Goal: Task Accomplishment & Management: Manage account settings

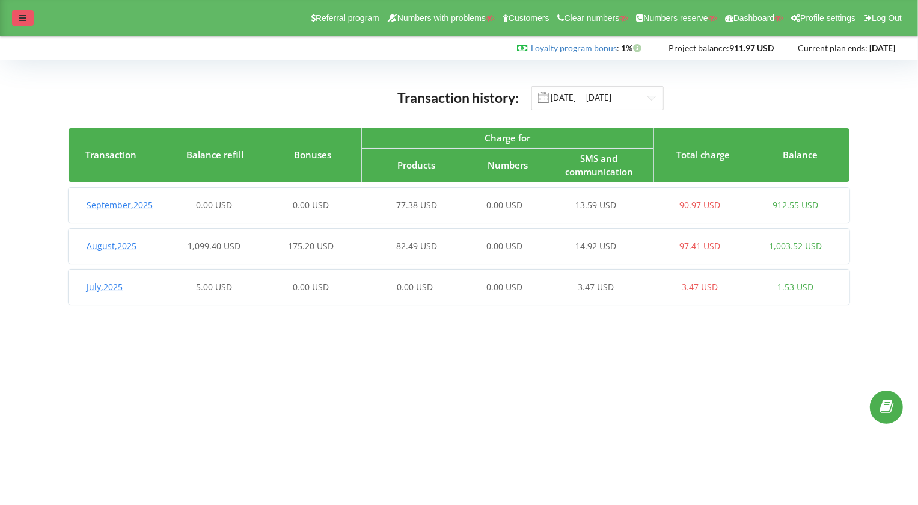
click at [19, 14] on icon at bounding box center [22, 18] width 7 height 8
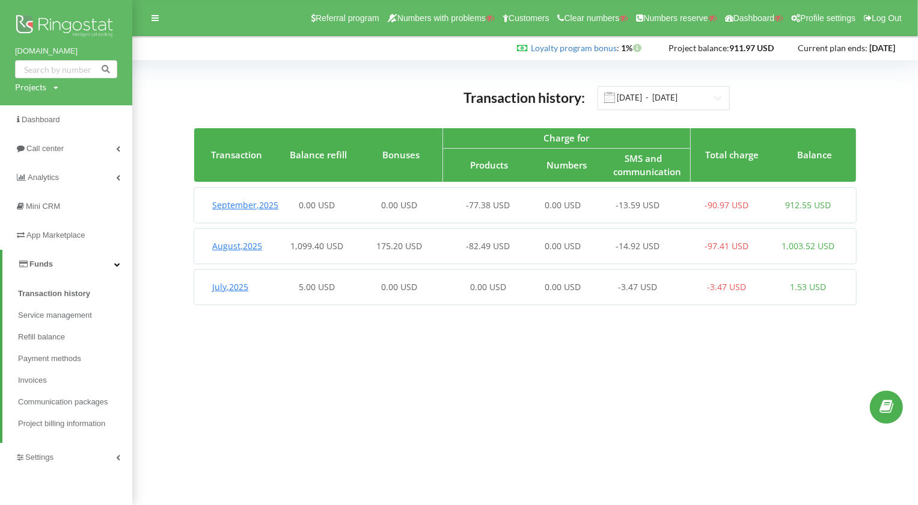
copy link "[DOMAIN_NAME]"
drag, startPoint x: 8, startPoint y: 53, endPoint x: 78, endPoint y: 53, distance: 70.4
click at [78, 53] on div "masiania.com.ua Projects Search" at bounding box center [66, 52] width 132 height 105
click at [47, 85] on div "Projects Search" at bounding box center [36, 87] width 43 height 12
click at [50, 104] on input "text" at bounding box center [52, 111] width 60 height 17
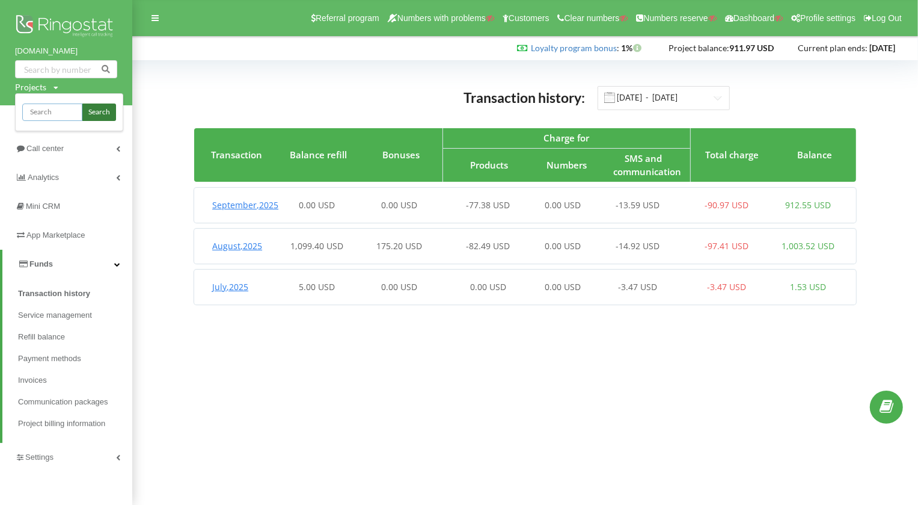
paste input "masiania.com.ua"
type input "masiania.com.ua"
click at [97, 118] on link "Search" at bounding box center [99, 111] width 34 height 17
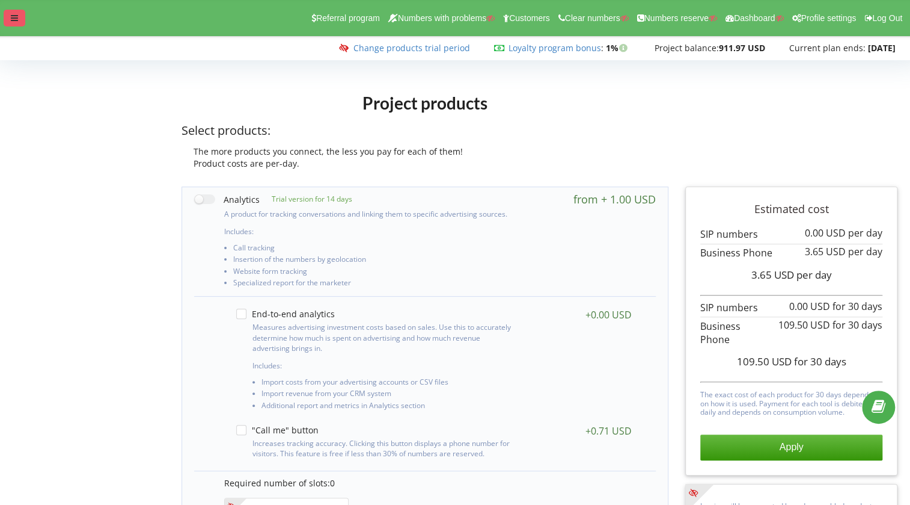
click at [20, 17] on div at bounding box center [15, 18] width 22 height 17
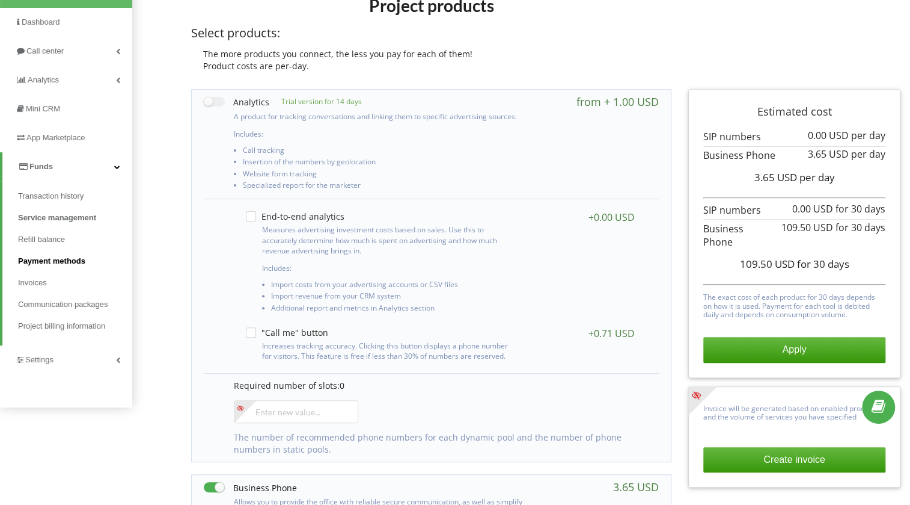
scroll to position [109, 0]
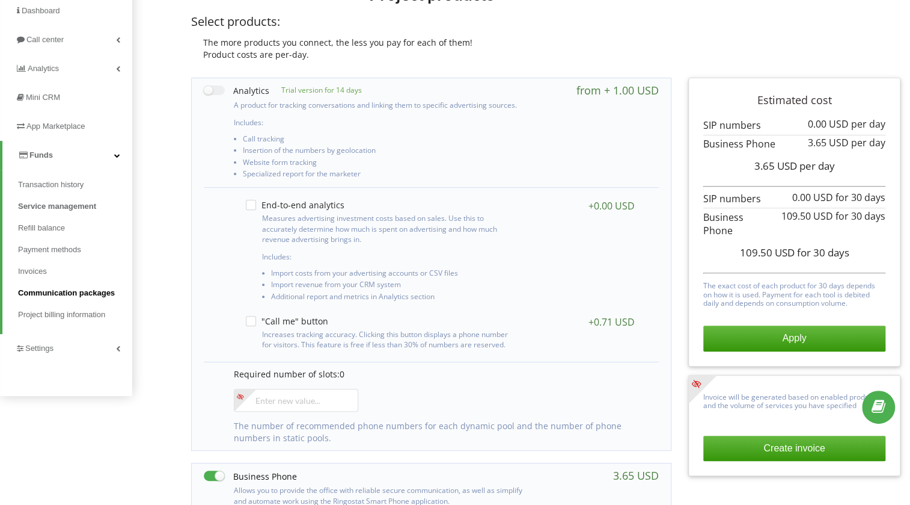
click at [93, 295] on span "Communication packages" at bounding box center [66, 293] width 97 height 12
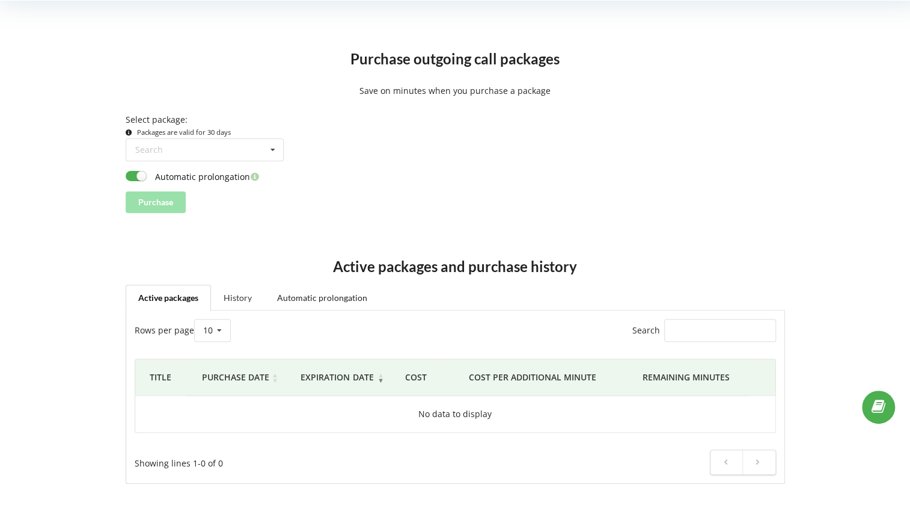
click at [247, 298] on link "History" at bounding box center [238, 296] width 54 height 25
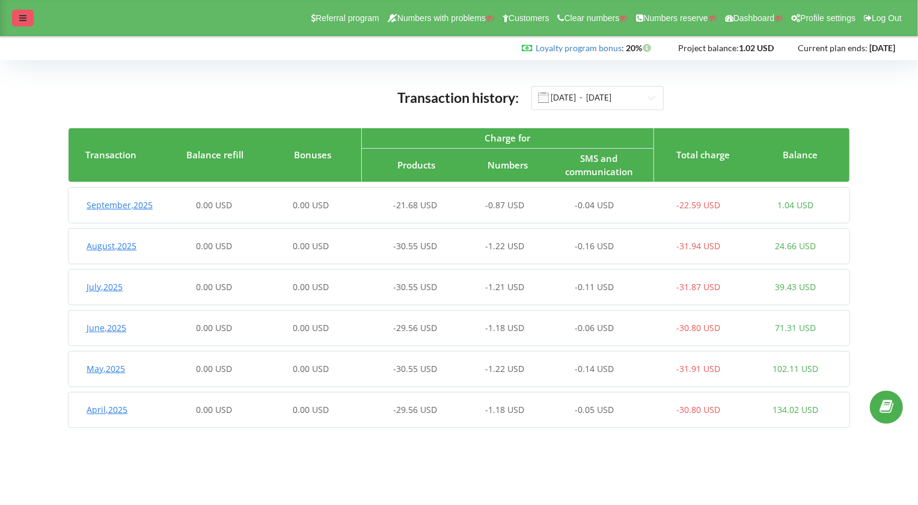
click at [30, 20] on div at bounding box center [23, 18] width 22 height 17
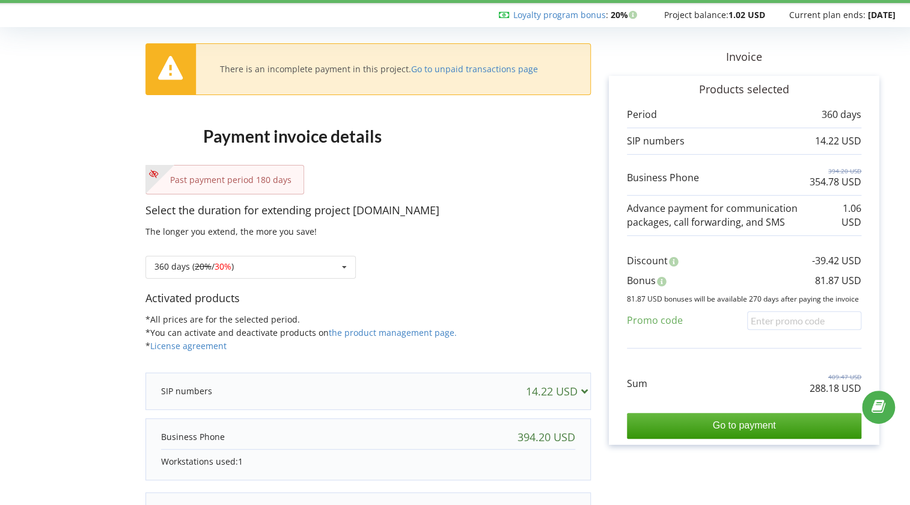
scroll to position [139, 0]
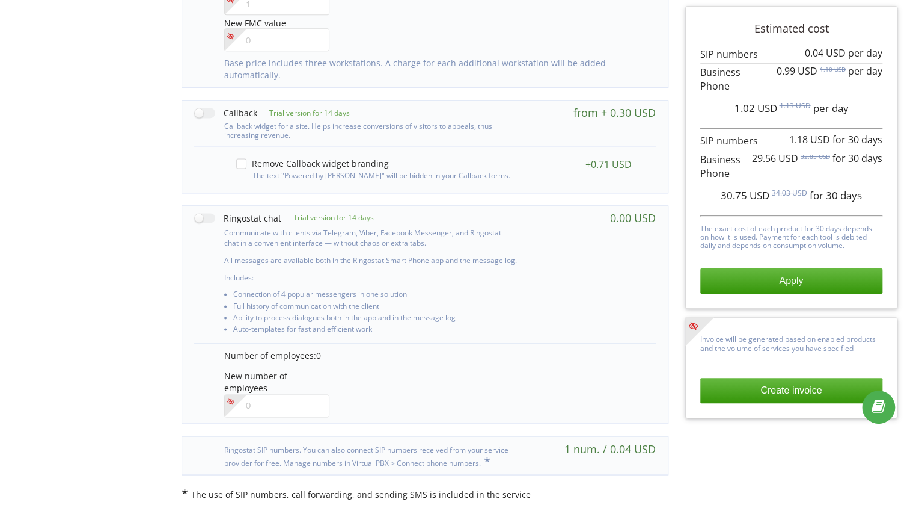
scroll to position [837, 0]
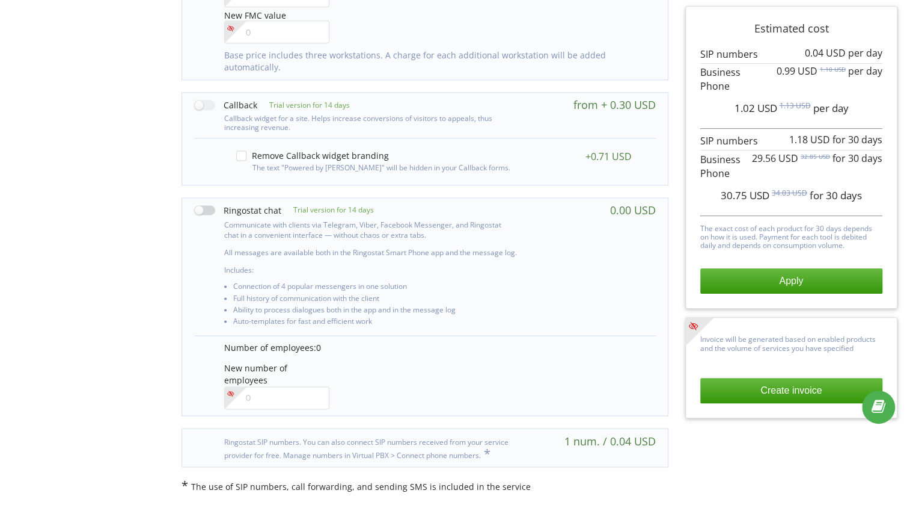
click at [204, 212] on label at bounding box center [237, 210] width 87 height 13
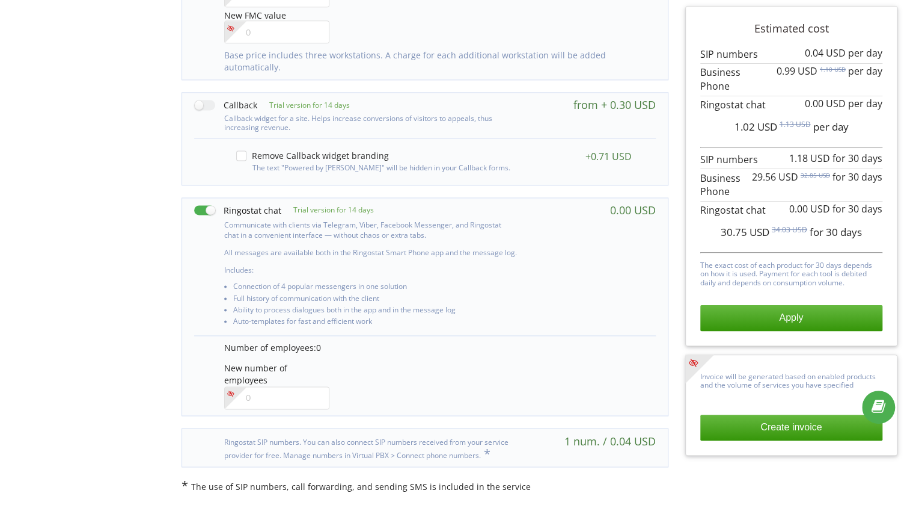
click at [277, 209] on label at bounding box center [237, 210] width 87 height 13
checkbox input "false"
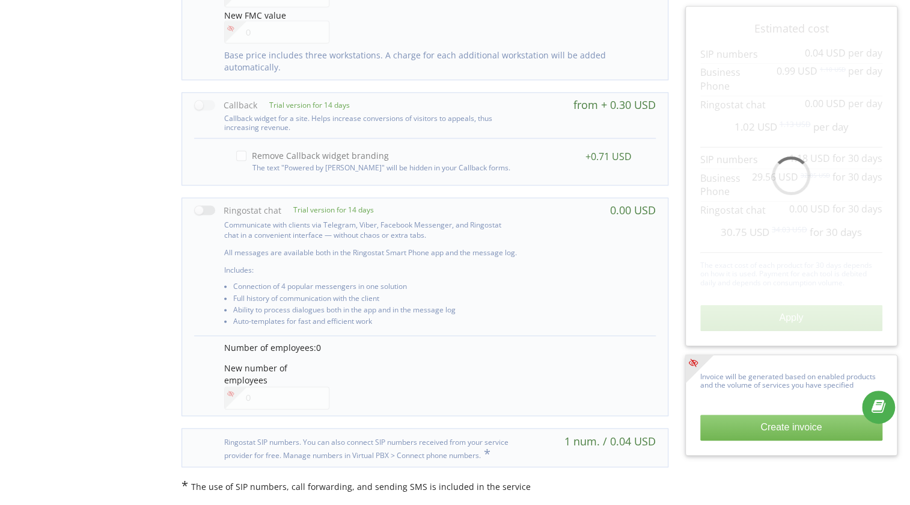
click at [277, 209] on label at bounding box center [237, 210] width 87 height 13
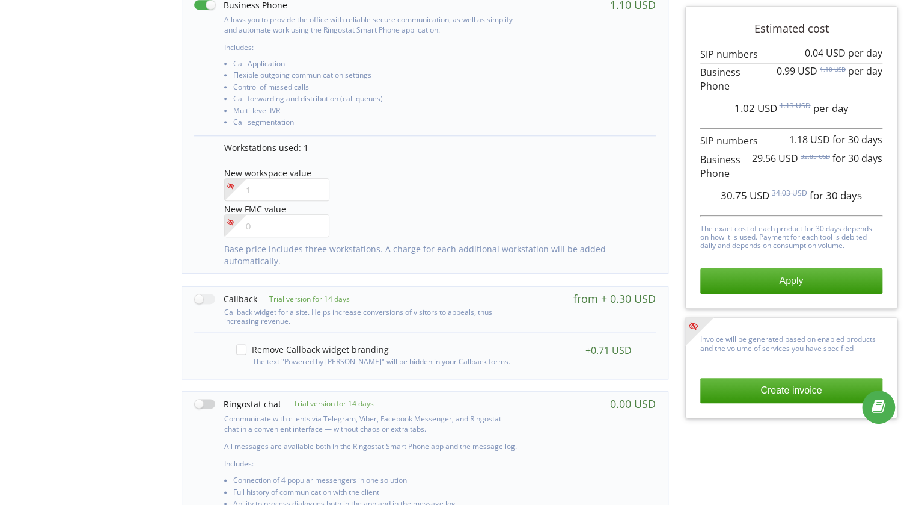
scroll to position [728, 0]
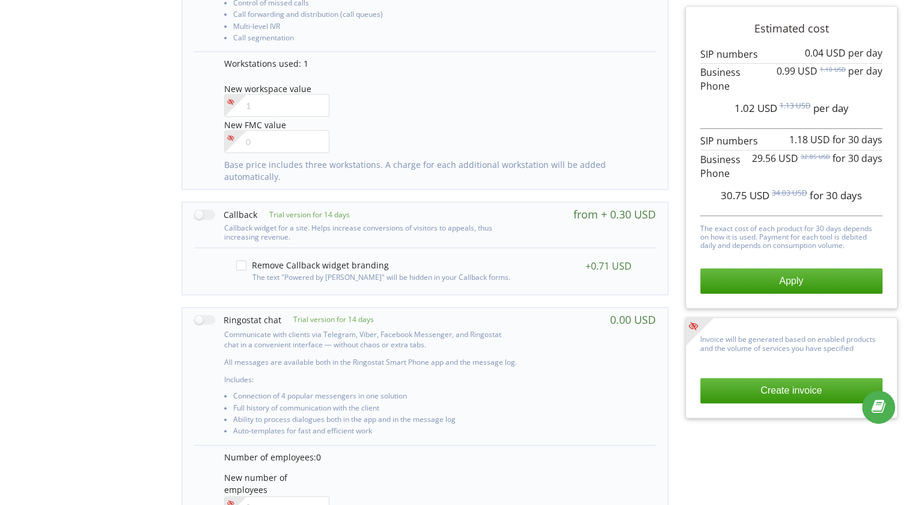
drag, startPoint x: 222, startPoint y: 317, endPoint x: 282, endPoint y: 318, distance: 60.1
click at [282, 319] on div "Trial version for 14 days" at bounding box center [356, 319] width 324 height 13
drag, startPoint x: 280, startPoint y: 316, endPoint x: 216, endPoint y: 316, distance: 63.1
click at [216, 316] on div "Trial version for 14 days" at bounding box center [356, 319] width 324 height 13
drag, startPoint x: 476, startPoint y: 322, endPoint x: 212, endPoint y: 315, distance: 263.5
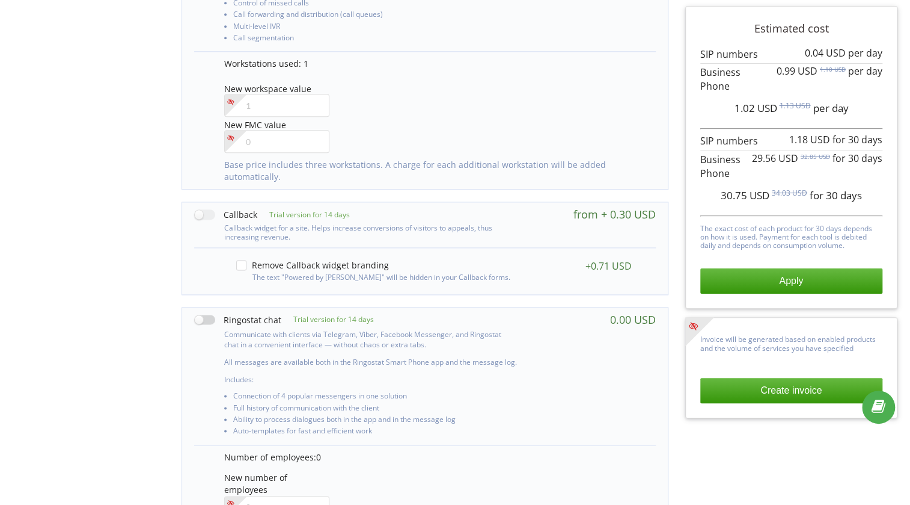
click at [212, 315] on div "Trial version for 14 days" at bounding box center [356, 319] width 324 height 13
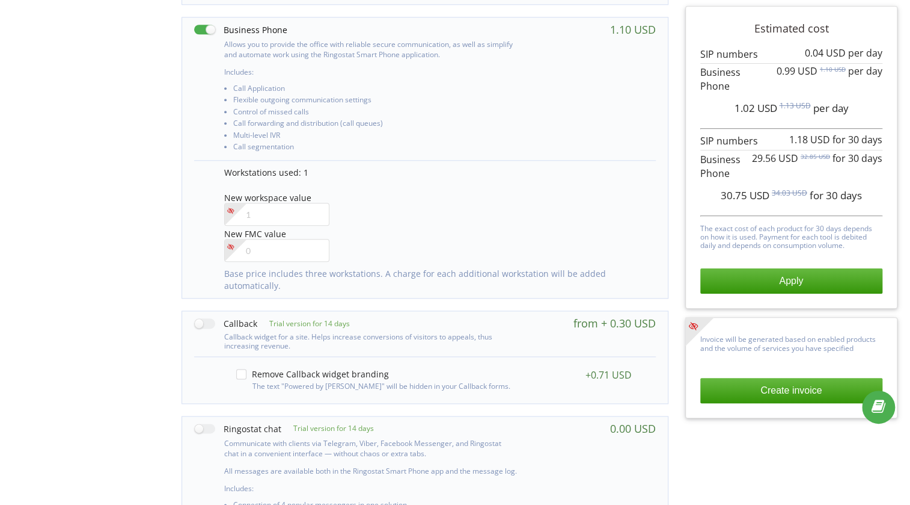
scroll to position [509, 0]
